Goal: Transaction & Acquisition: Purchase product/service

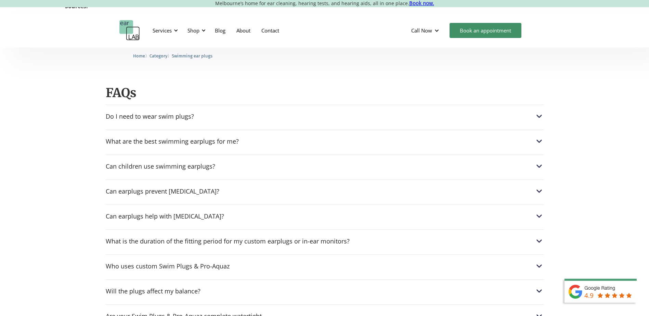
scroll to position [744, 0]
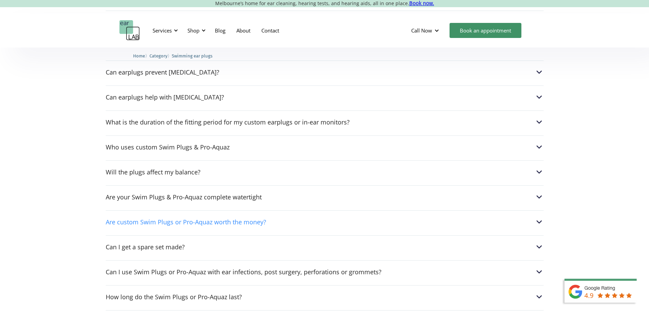
click at [538, 218] on img at bounding box center [539, 222] width 9 height 9
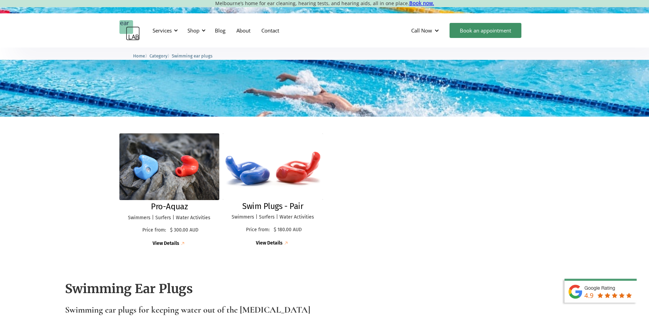
scroll to position [120, 0]
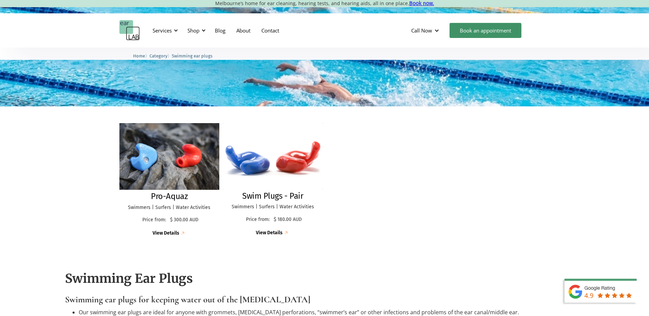
click at [172, 233] on div "View Details" at bounding box center [166, 234] width 27 height 6
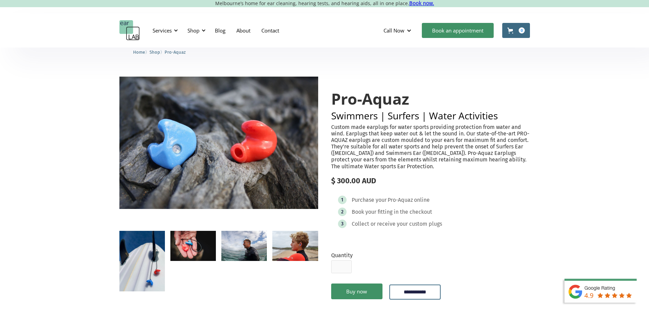
click at [198, 240] on img "open lightbox" at bounding box center [193, 246] width 46 height 30
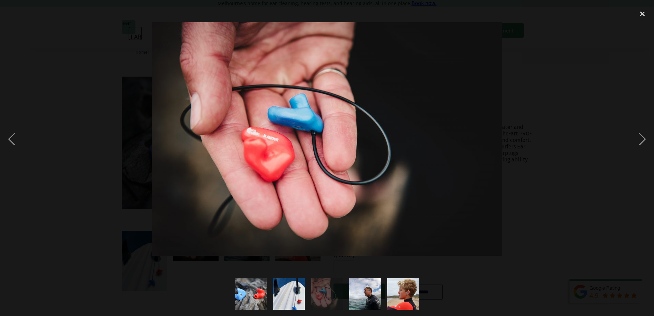
click at [257, 163] on img at bounding box center [327, 139] width 350 height 234
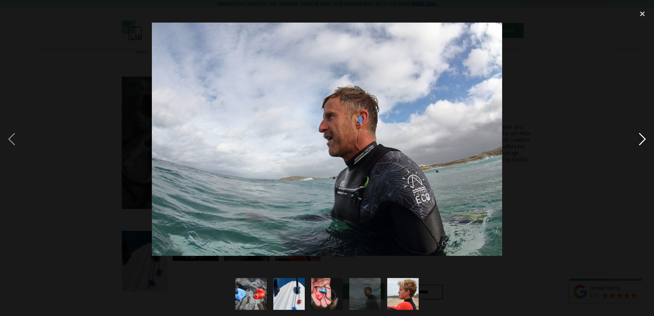
click at [645, 140] on div "next image" at bounding box center [642, 139] width 23 height 266
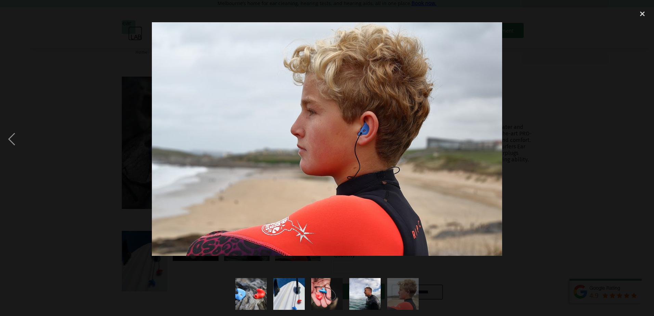
click at [645, 141] on div "next image" at bounding box center [642, 139] width 23 height 266
click at [641, 137] on div "next image" at bounding box center [642, 139] width 23 height 266
click at [640, 13] on div "close lightbox" at bounding box center [642, 13] width 23 height 15
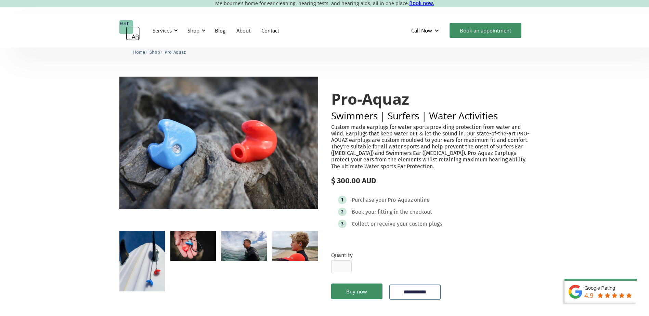
click at [192, 241] on img "open lightbox" at bounding box center [193, 246] width 46 height 30
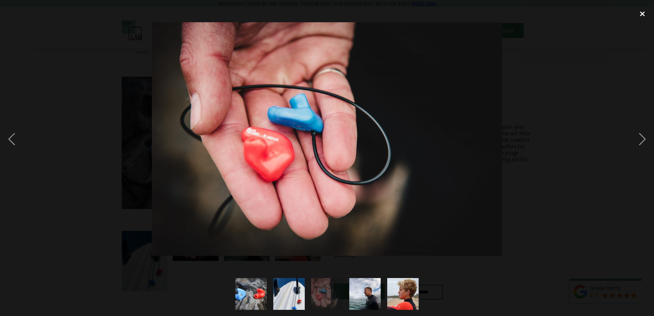
click at [643, 14] on div "close lightbox" at bounding box center [642, 13] width 23 height 15
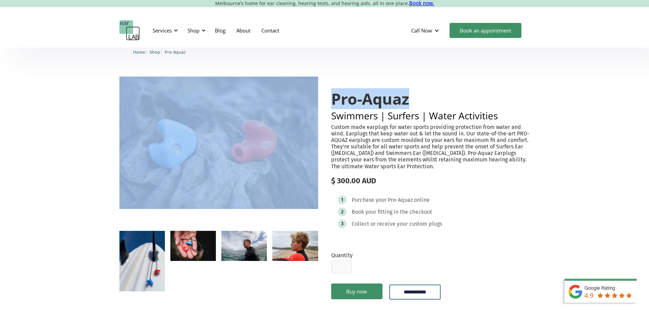
drag, startPoint x: 413, startPoint y: 100, endPoint x: 318, endPoint y: 105, distance: 95.3
click at [318, 105] on div "**********" at bounding box center [324, 195] width 411 height 236
copy div "Pro-Aquaz"
